Goal: Information Seeking & Learning: Learn about a topic

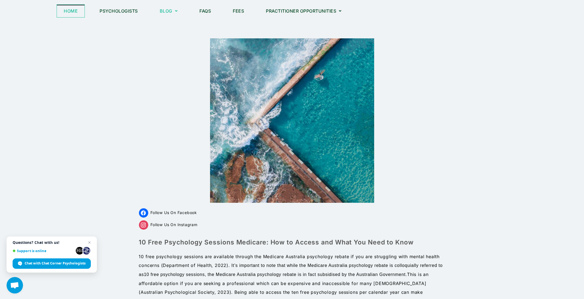
click at [69, 11] on link "Home" at bounding box center [71, 11] width 28 height 13
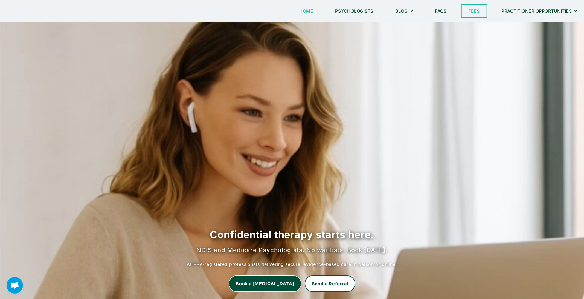
click at [472, 8] on link "Fees" at bounding box center [474, 11] width 25 height 13
